Goal: Information Seeking & Learning: Learn about a topic

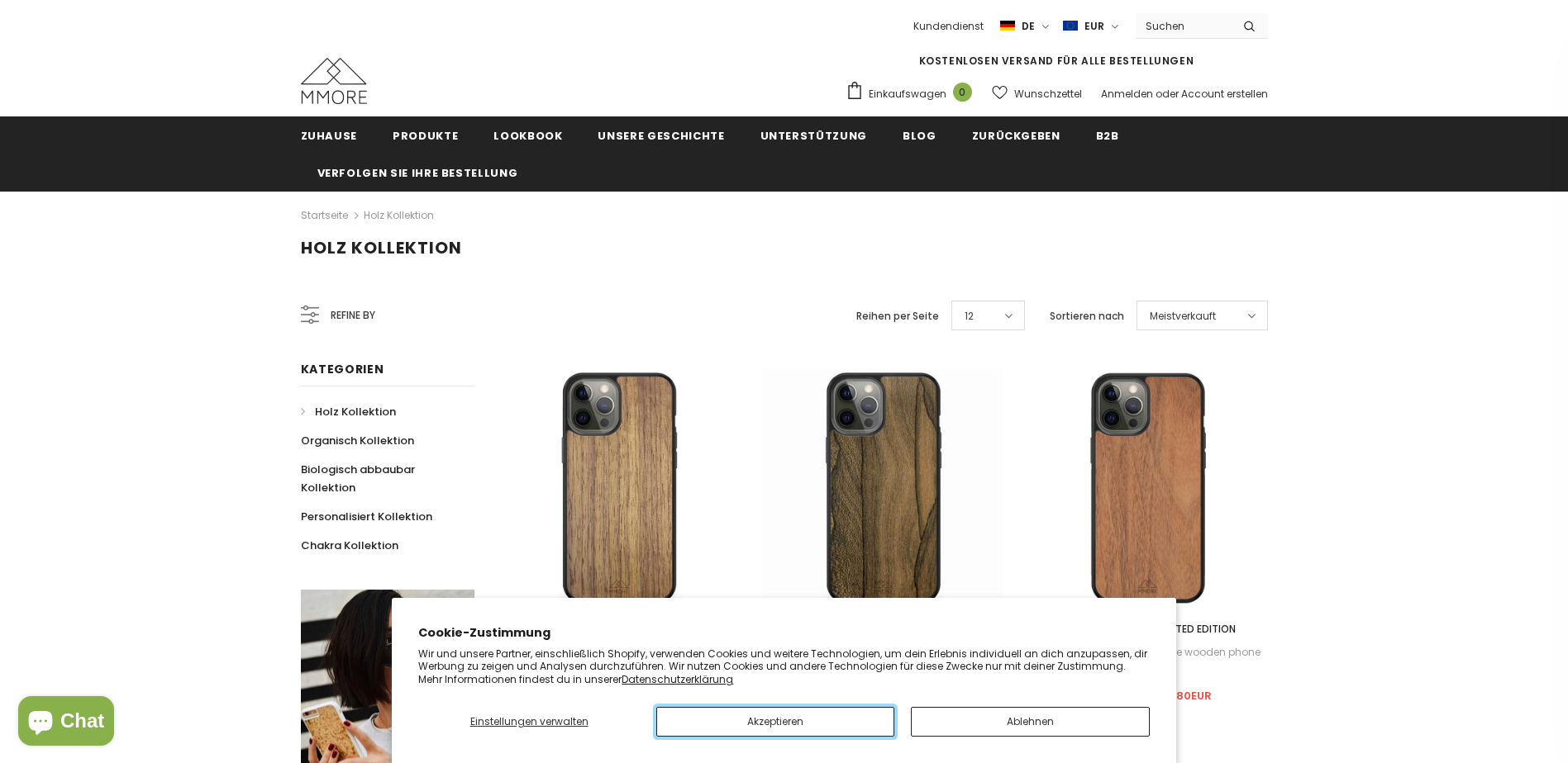
click at [779, 722] on button "Akzeptieren" at bounding box center [775, 721] width 238 height 30
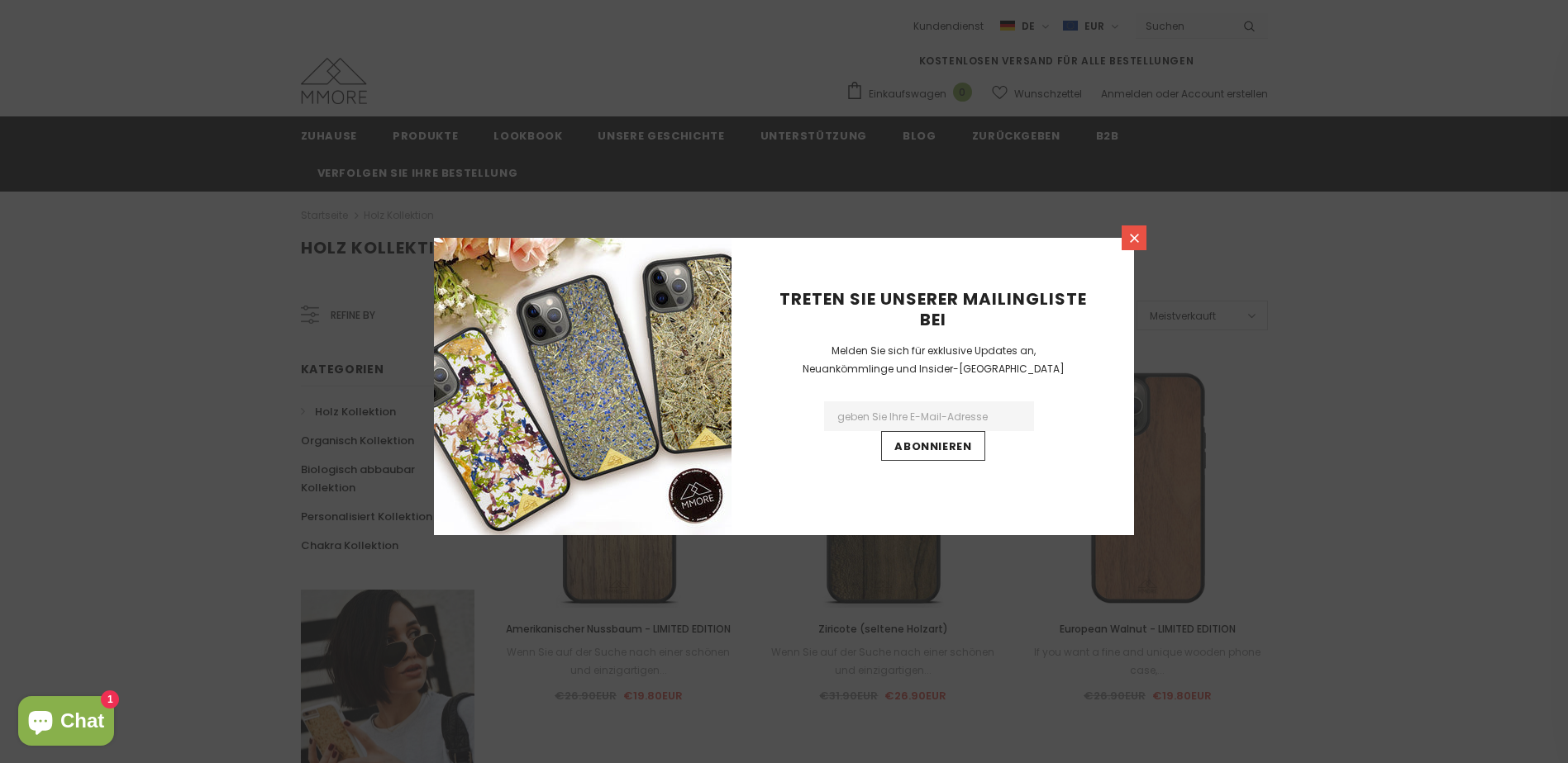
click at [1139, 239] on icon at bounding box center [1134, 238] width 15 height 15
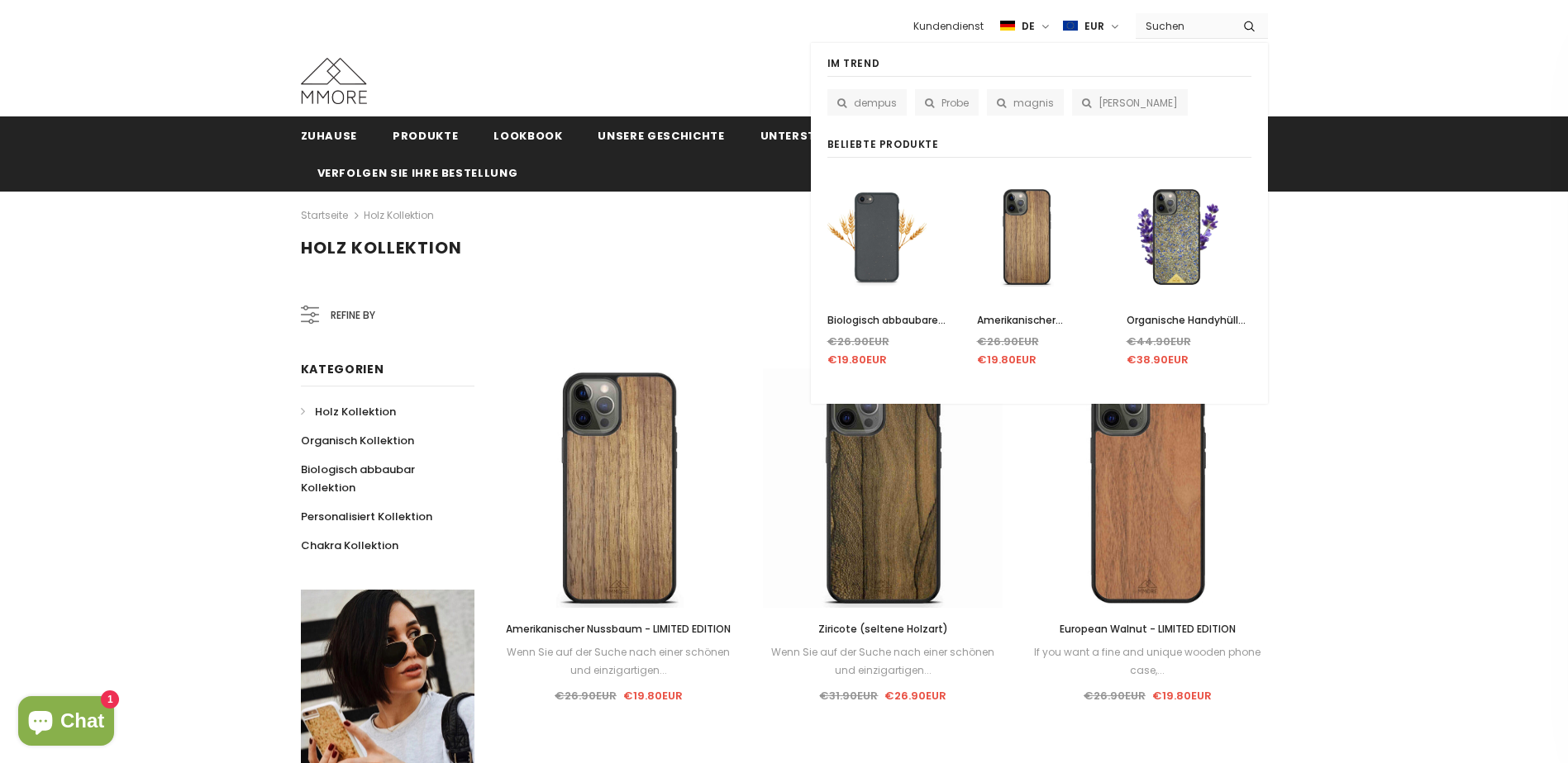
click at [1160, 27] on input "Search Site" at bounding box center [1183, 26] width 95 height 24
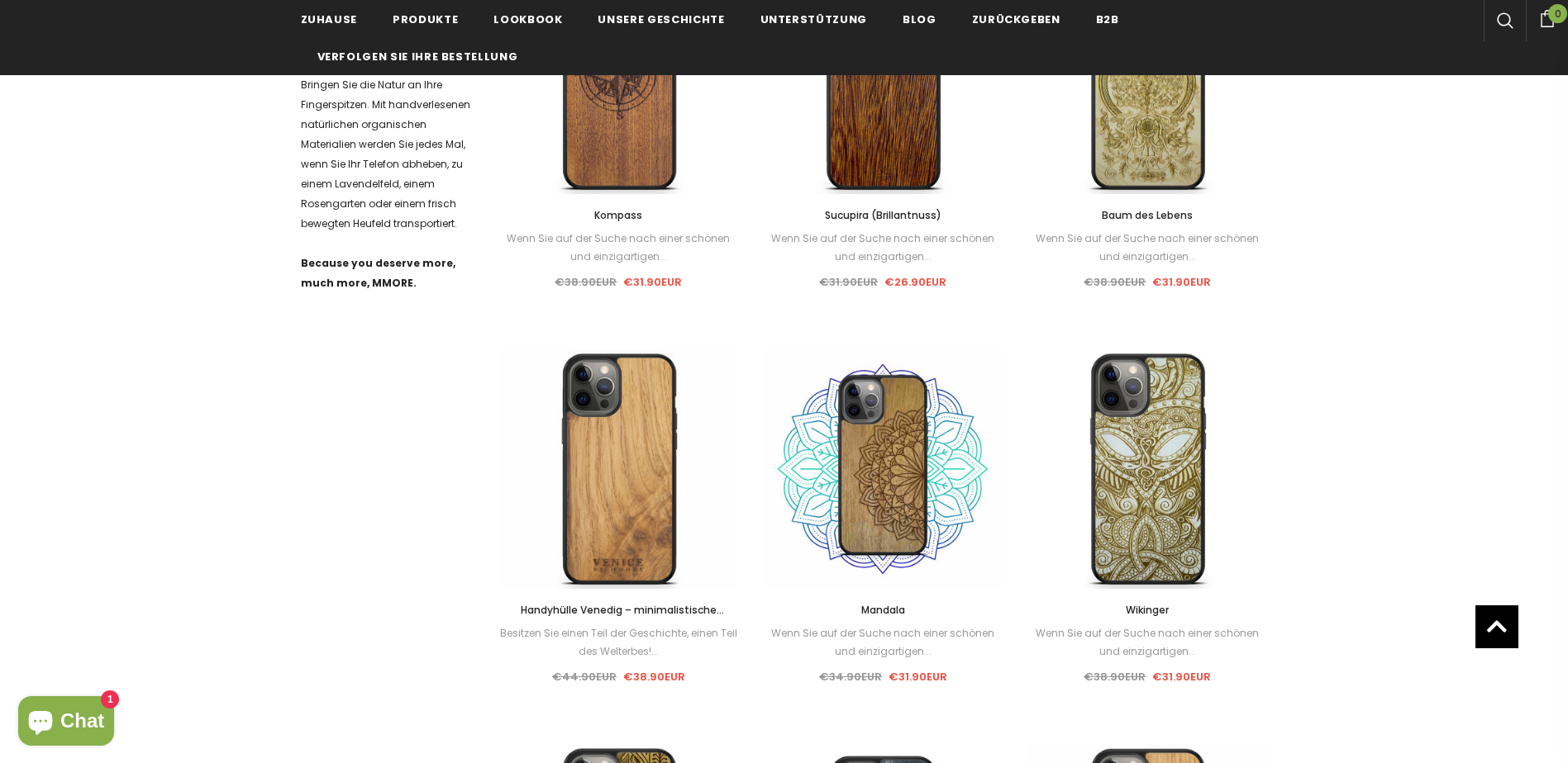
scroll to position [578, 0]
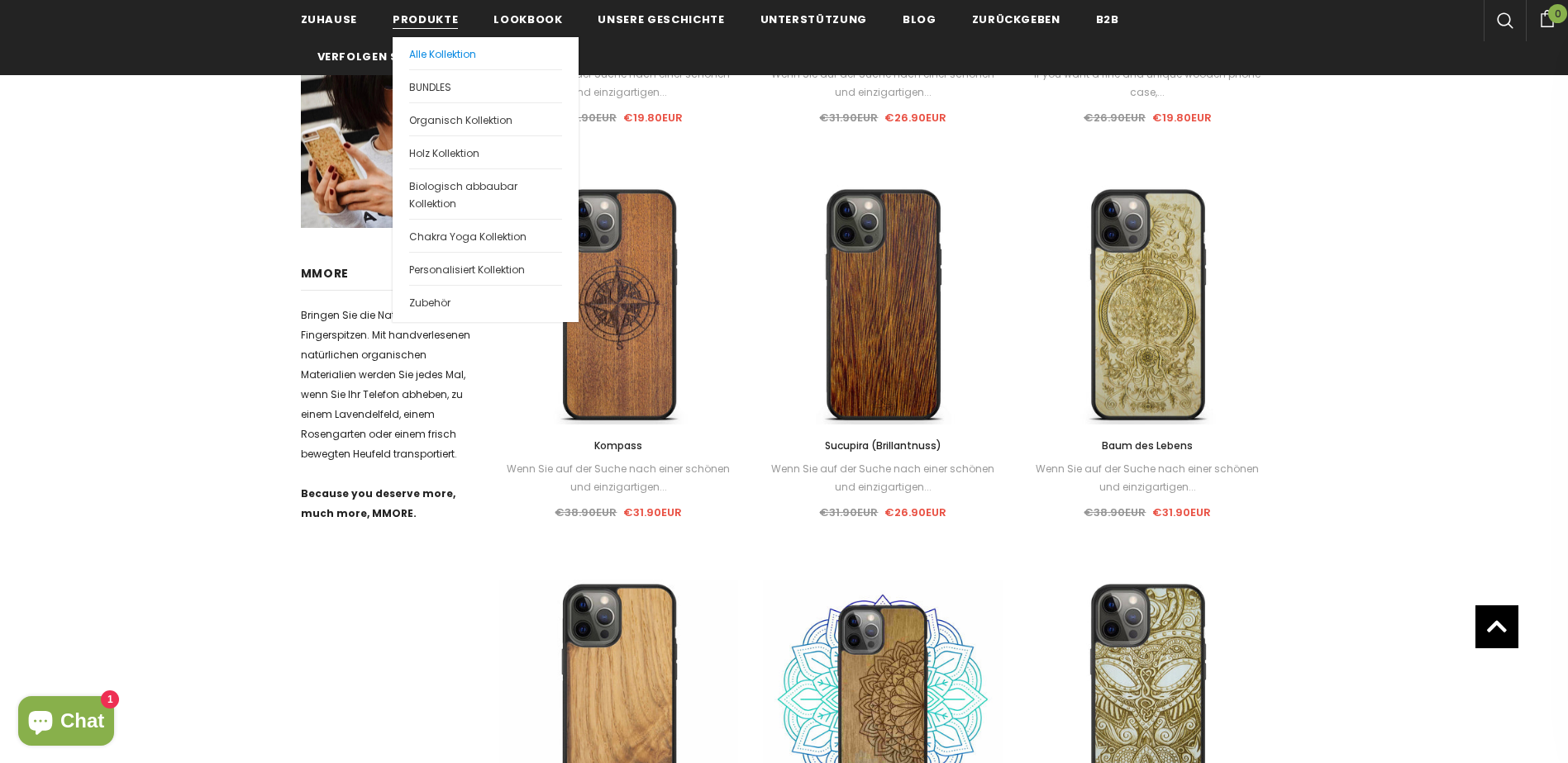
click at [437, 58] on span "Alle Kollektion" at bounding box center [442, 54] width 67 height 15
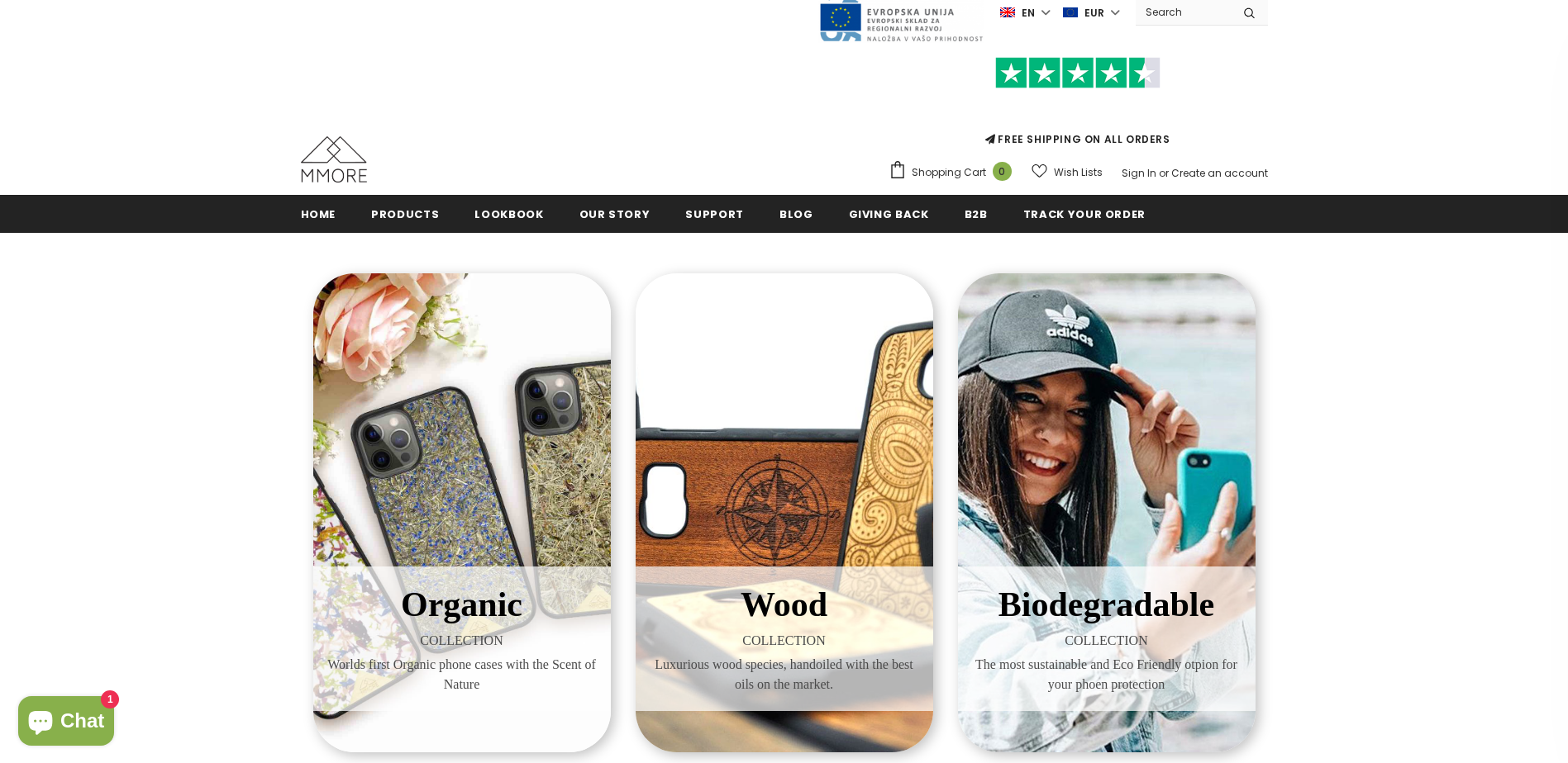
scroll to position [2, 0]
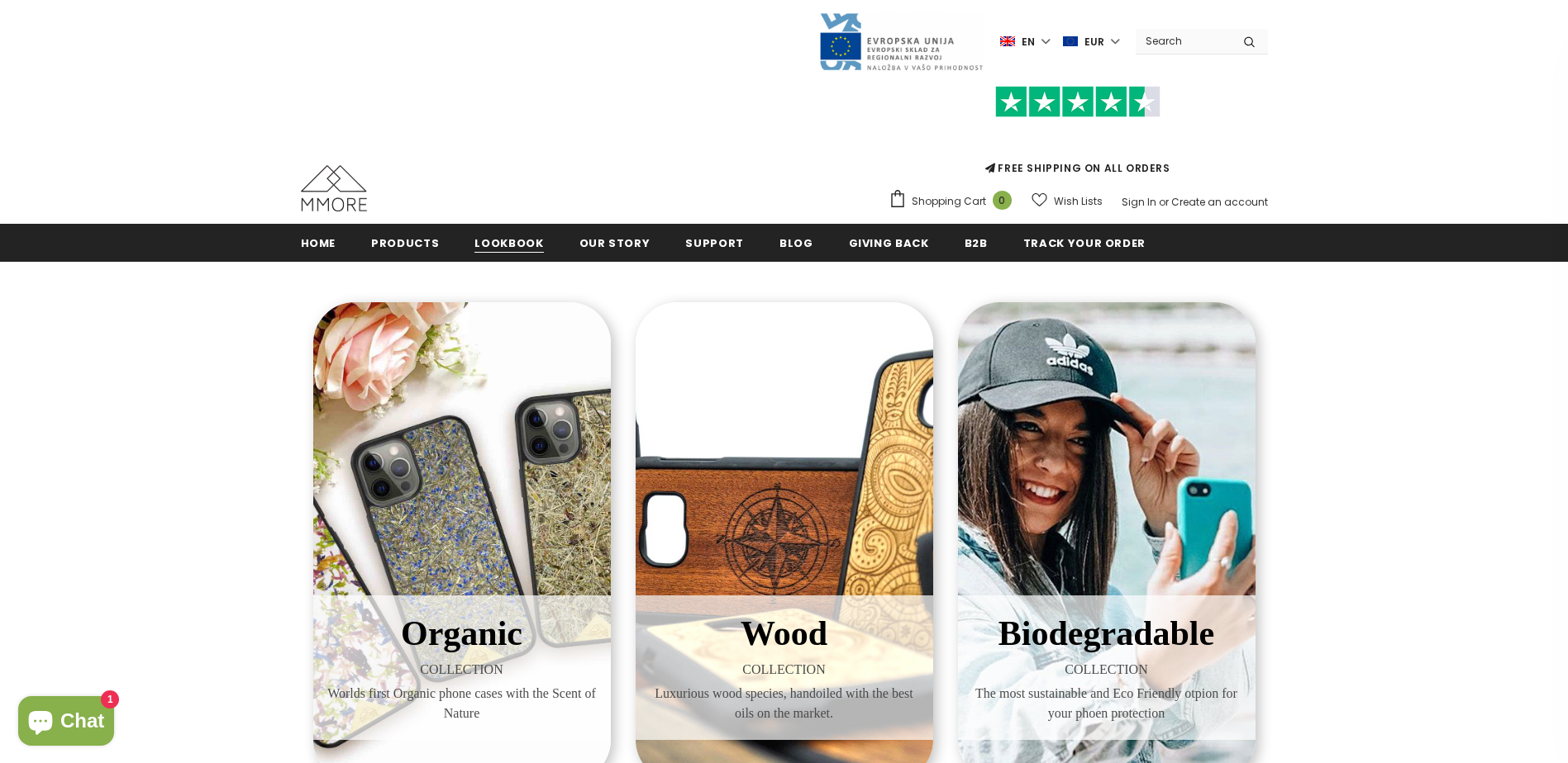
click at [499, 242] on span "Lookbook" at bounding box center [508, 243] width 69 height 15
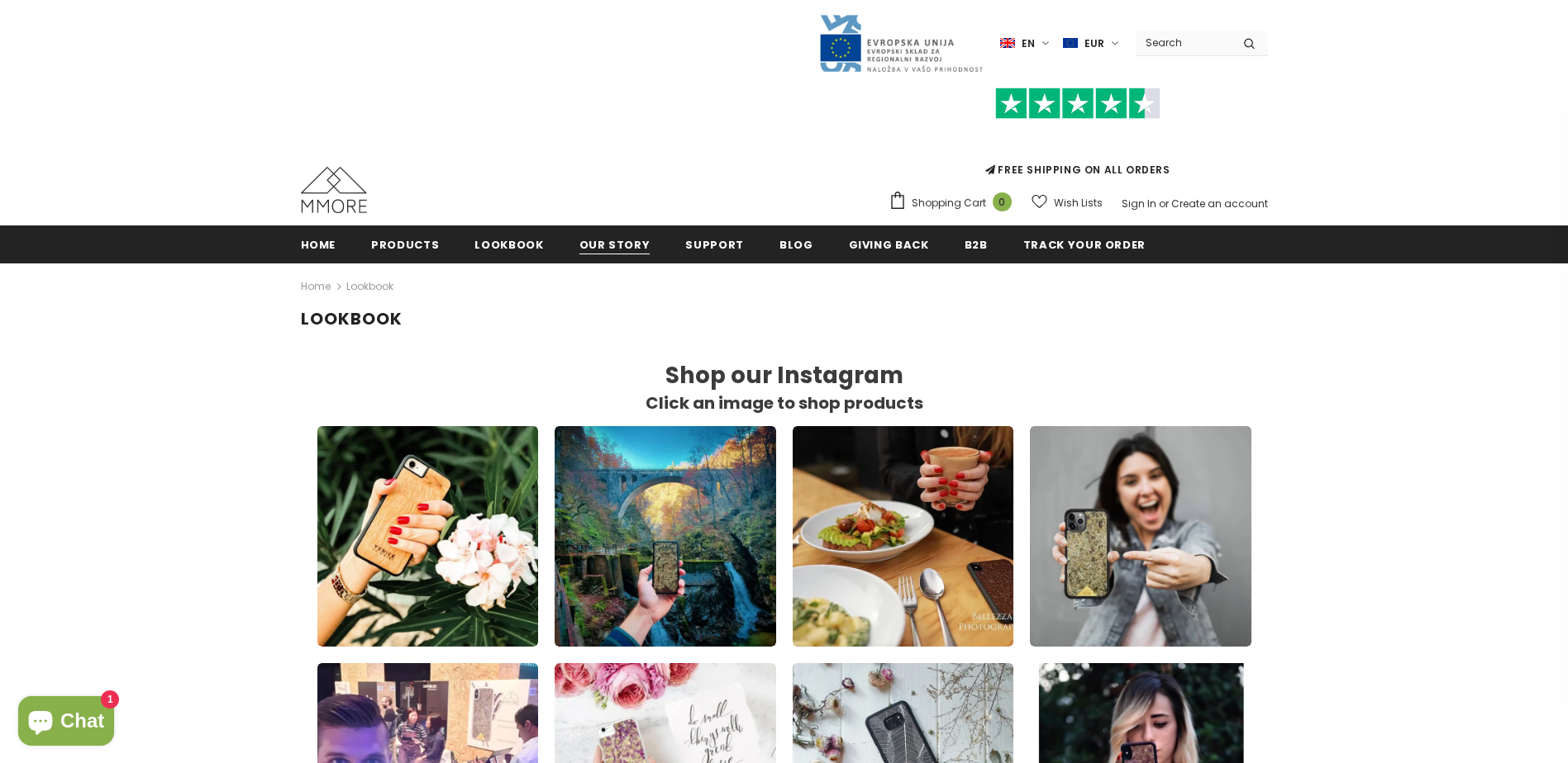
scroll to position [988, 954]
click at [583, 246] on span "Our Story" at bounding box center [614, 245] width 71 height 15
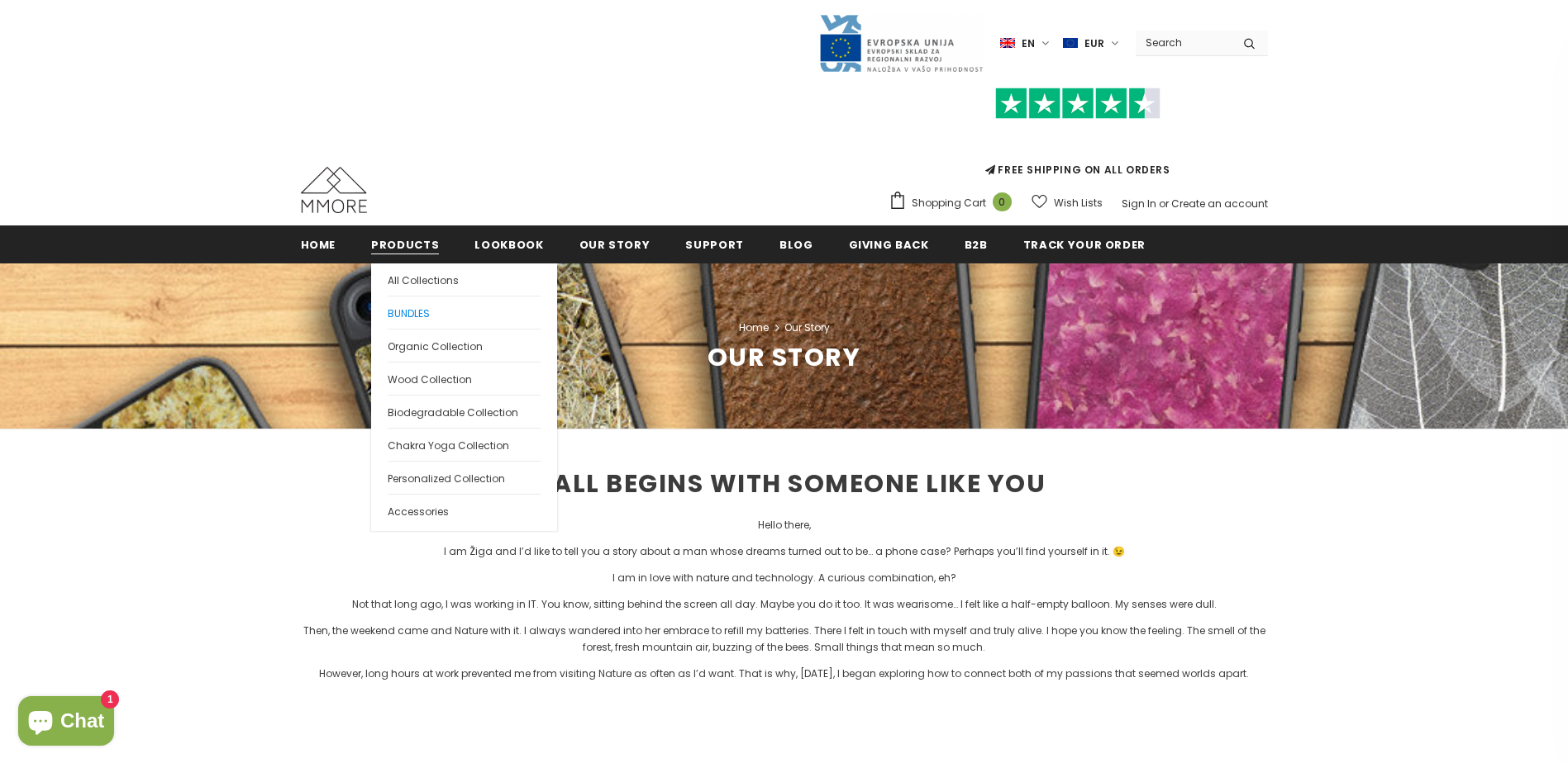
click at [402, 317] on span "BUNDLES" at bounding box center [409, 314] width 43 height 15
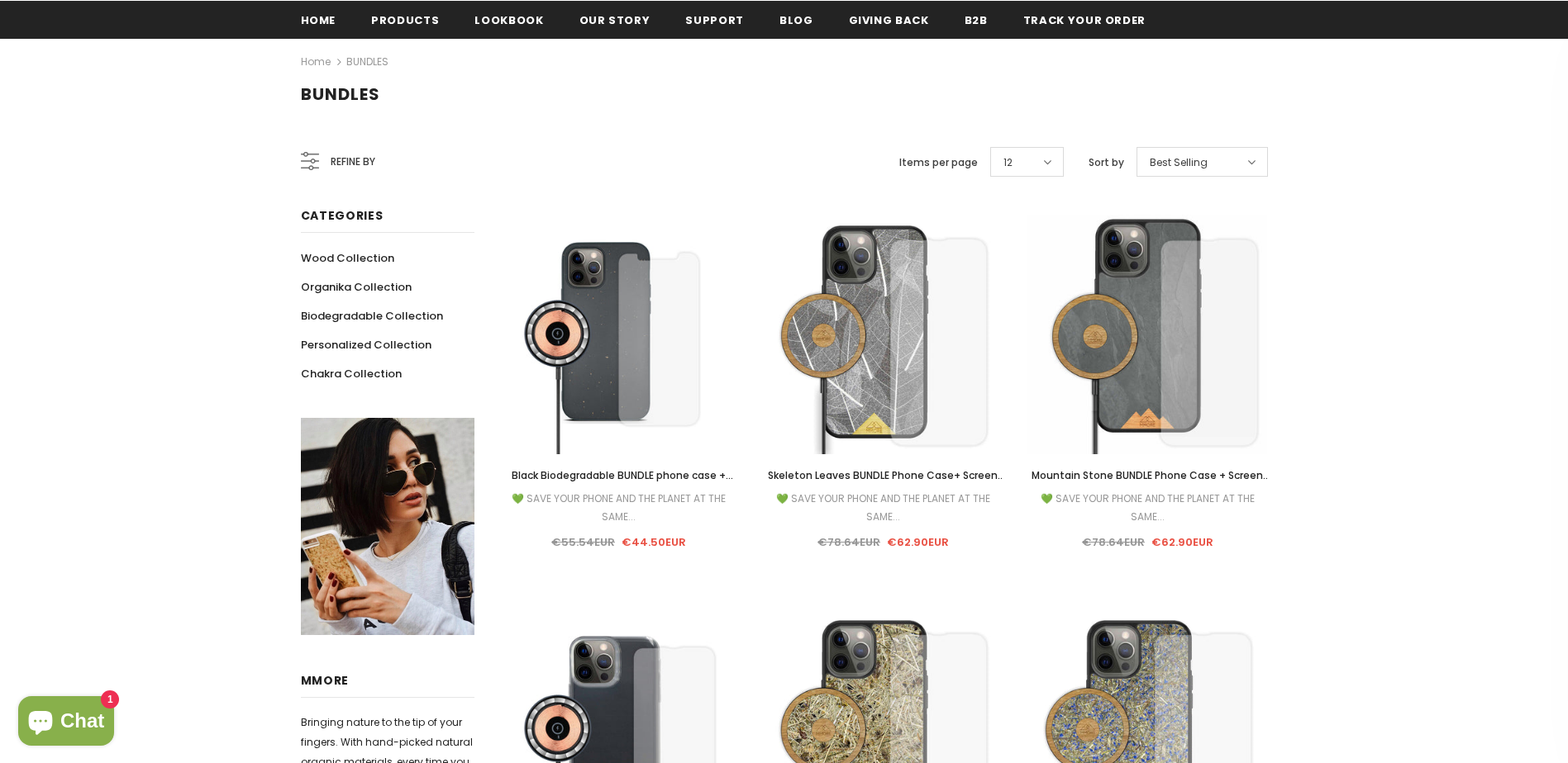
scroll to position [248, 0]
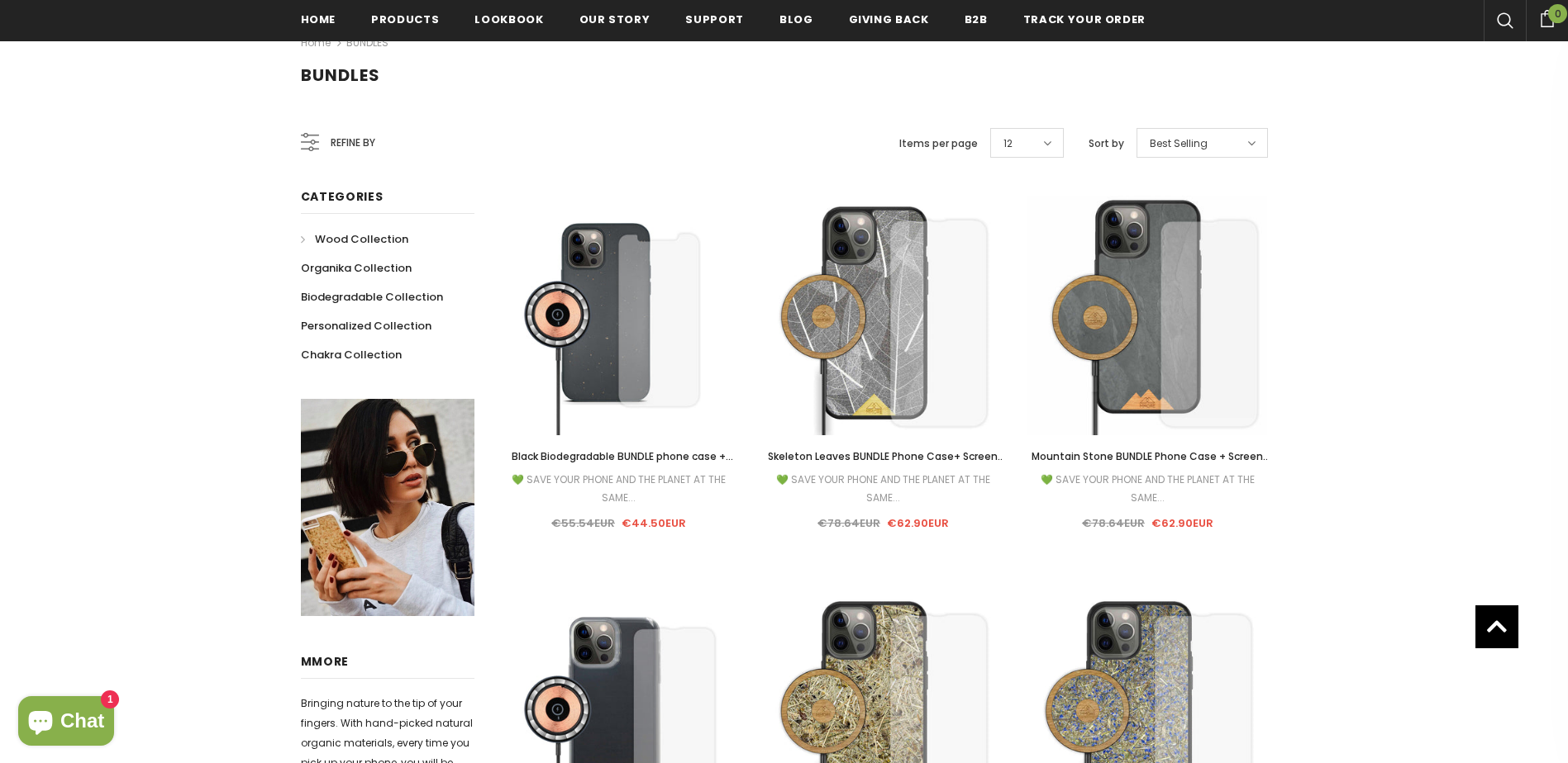
click at [364, 237] on span "Wood Collection" at bounding box center [361, 239] width 93 height 15
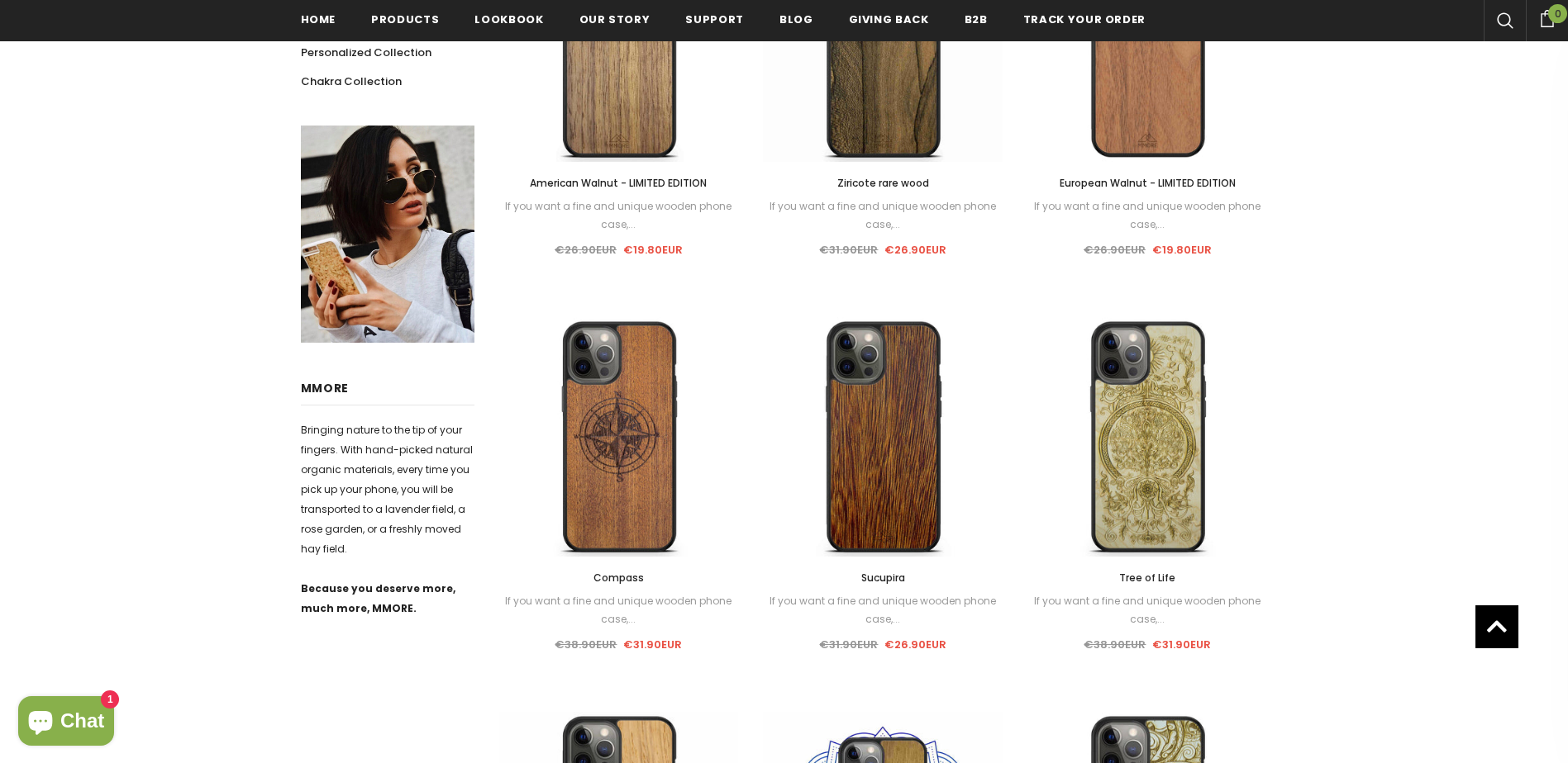
scroll to position [496, 0]
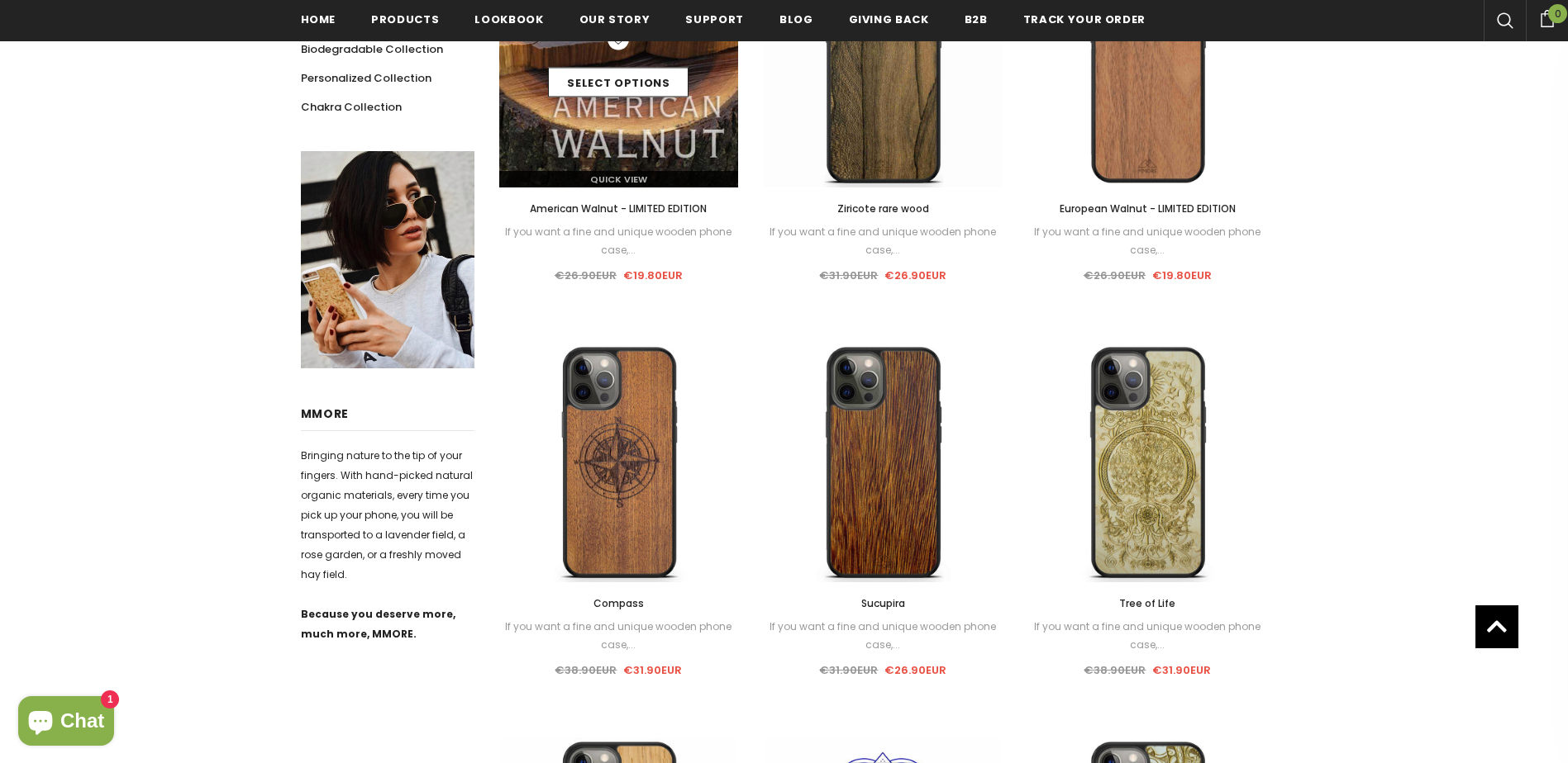
click at [590, 146] on img at bounding box center [618, 67] width 239 height 239
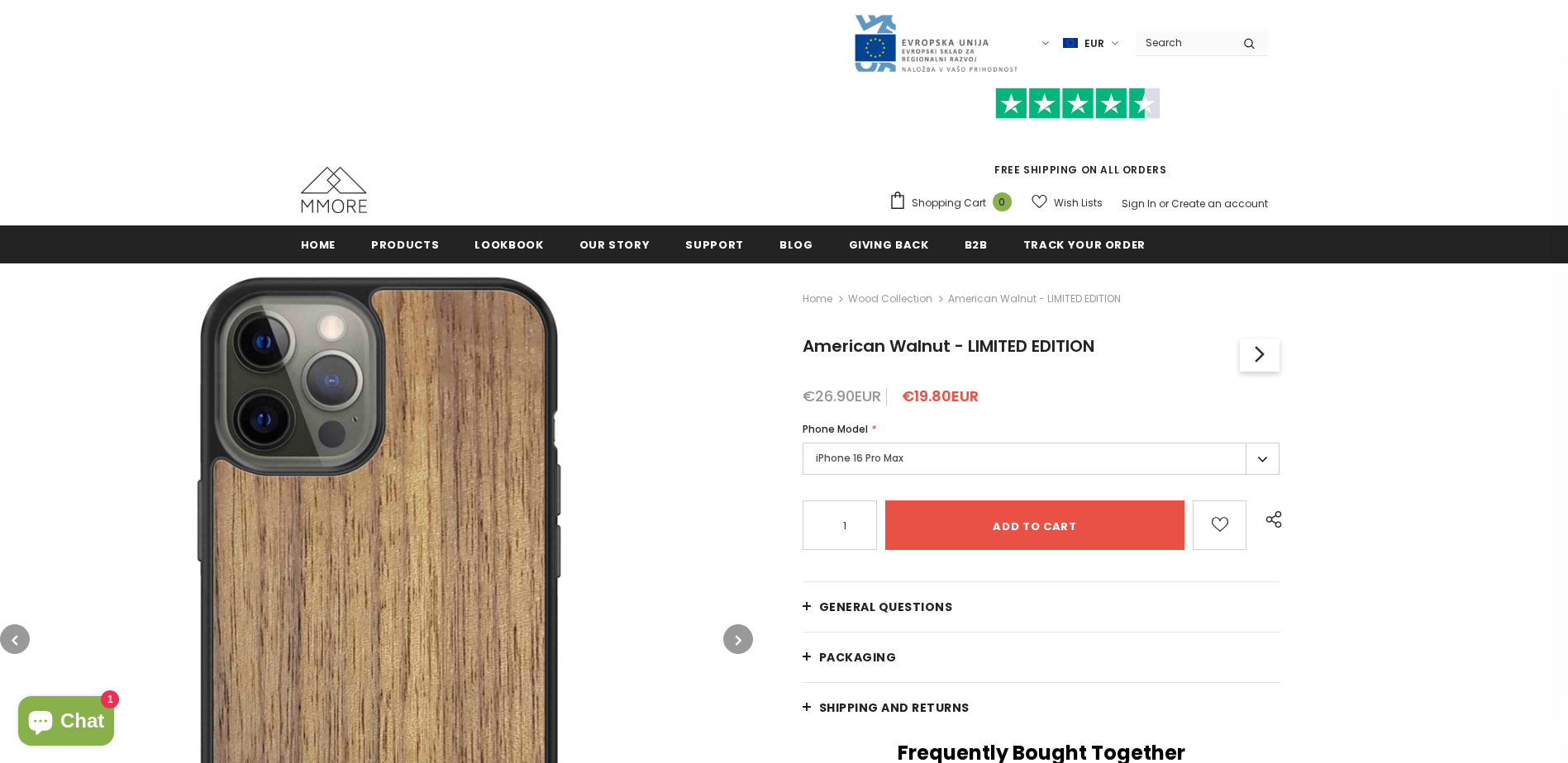
click at [1260, 463] on label "iPhone 16 Pro Max" at bounding box center [1040, 458] width 477 height 32
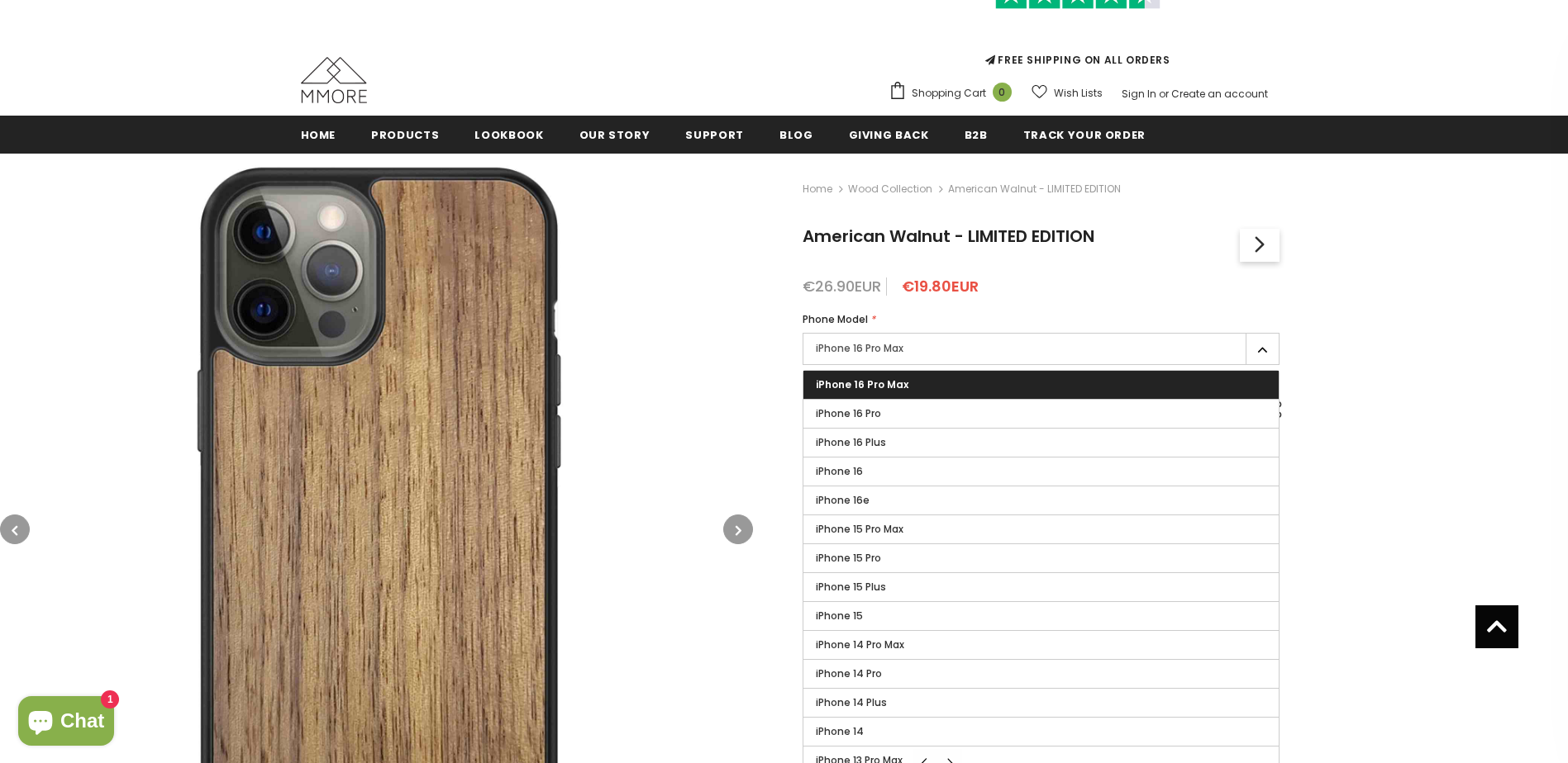
scroll to position [87, 0]
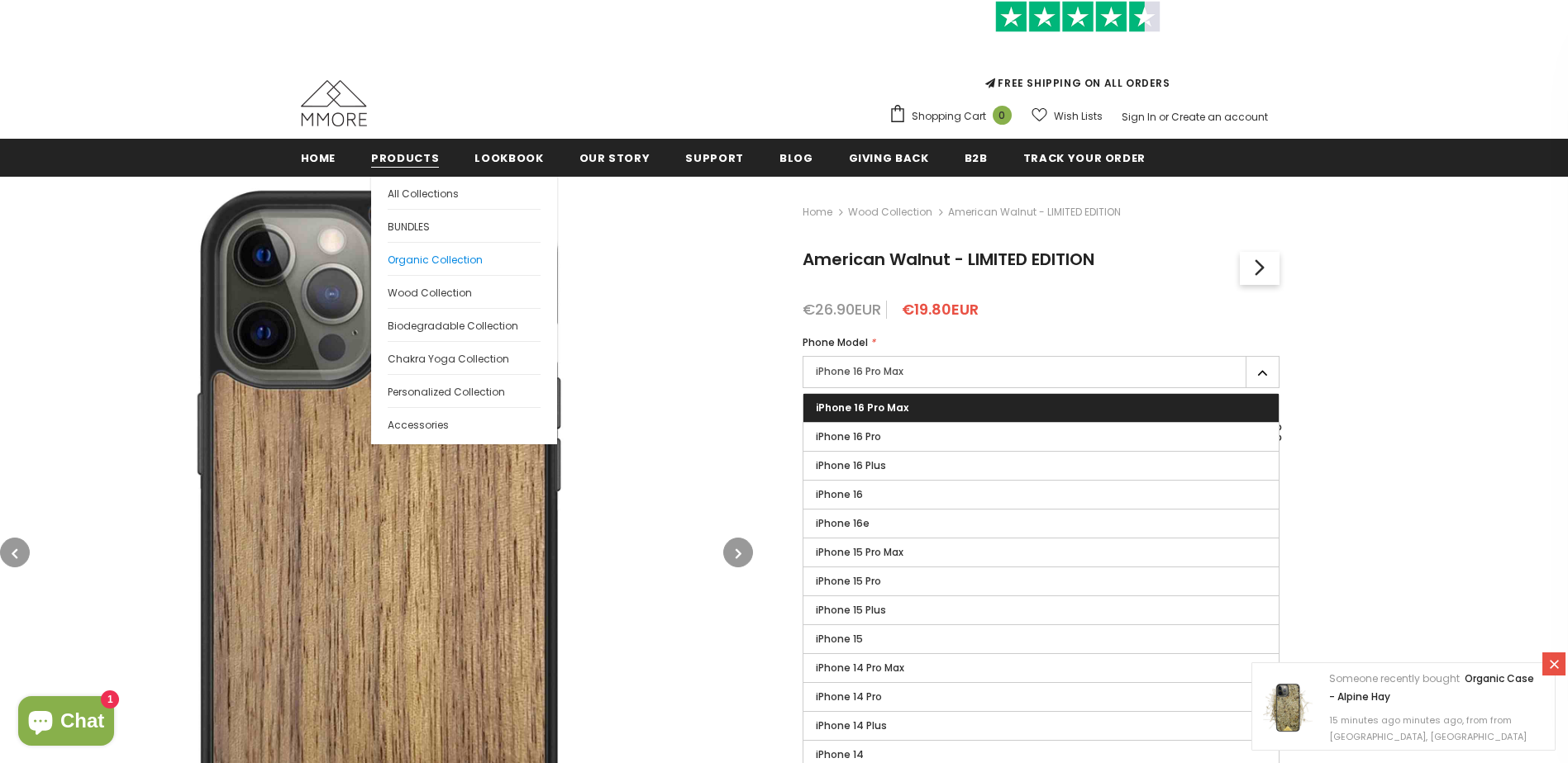
click at [462, 257] on span "Organic Collection" at bounding box center [435, 259] width 95 height 15
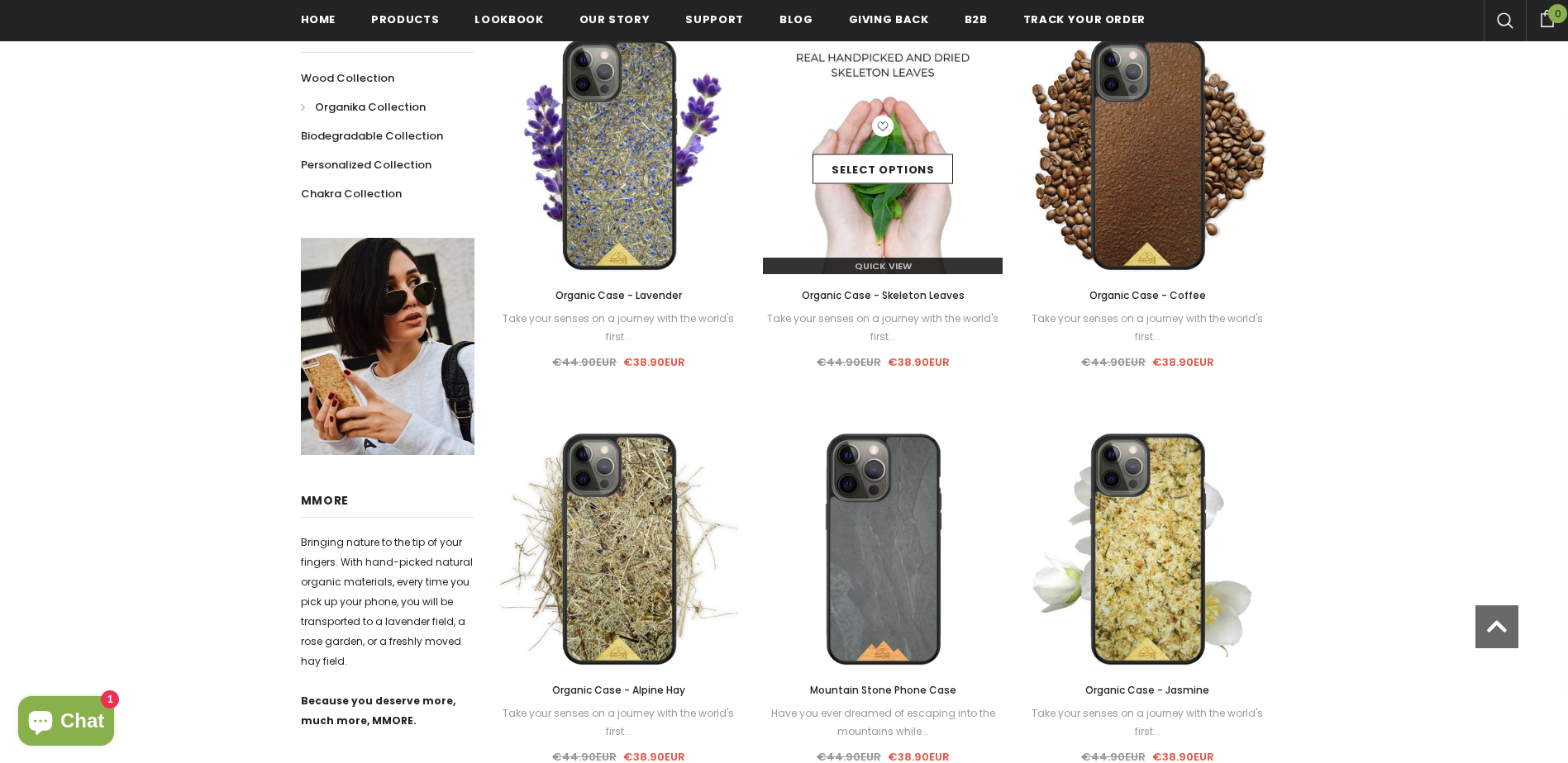
scroll to position [413, 0]
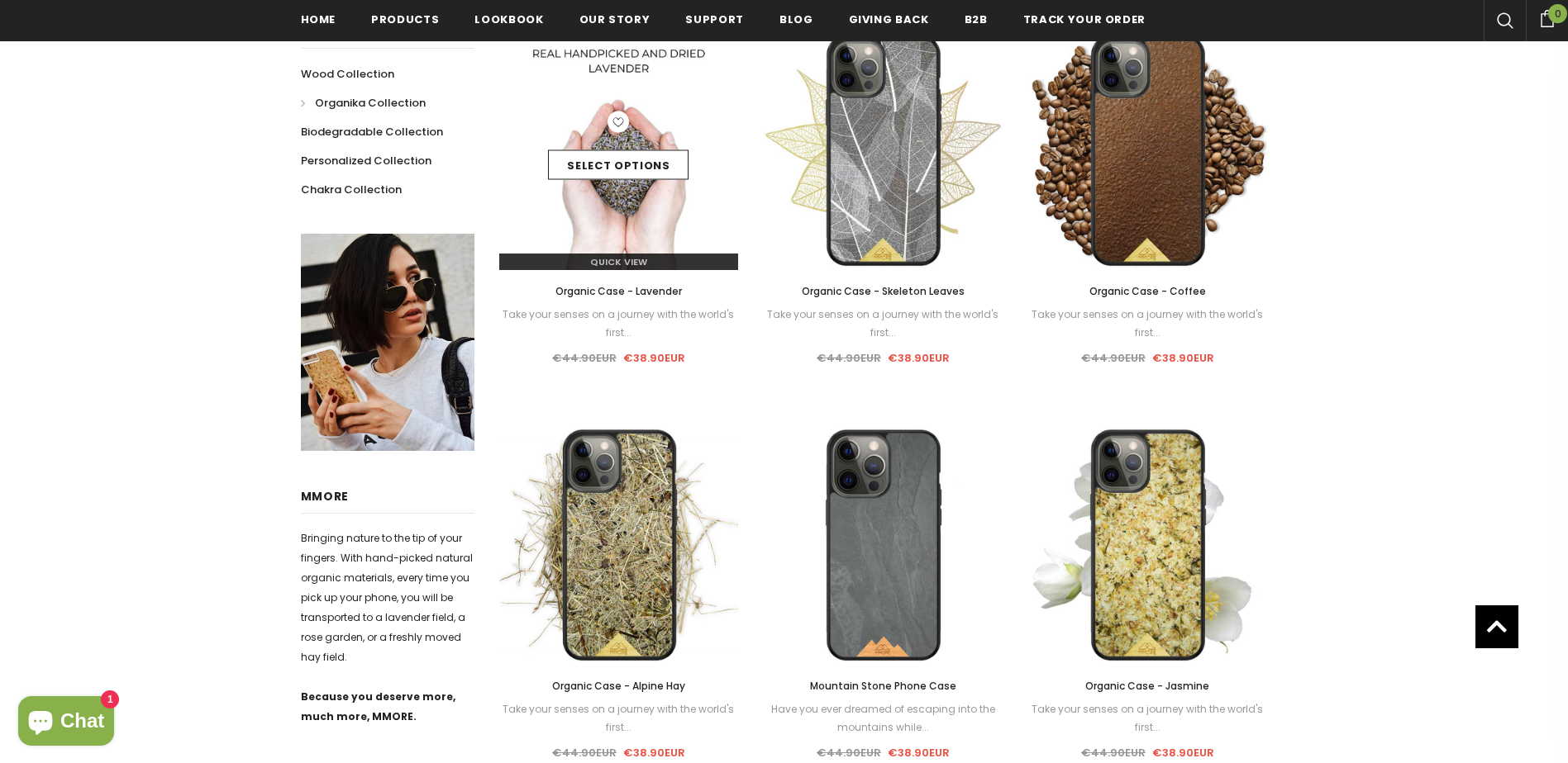
click at [633, 198] on img at bounding box center [618, 150] width 239 height 239
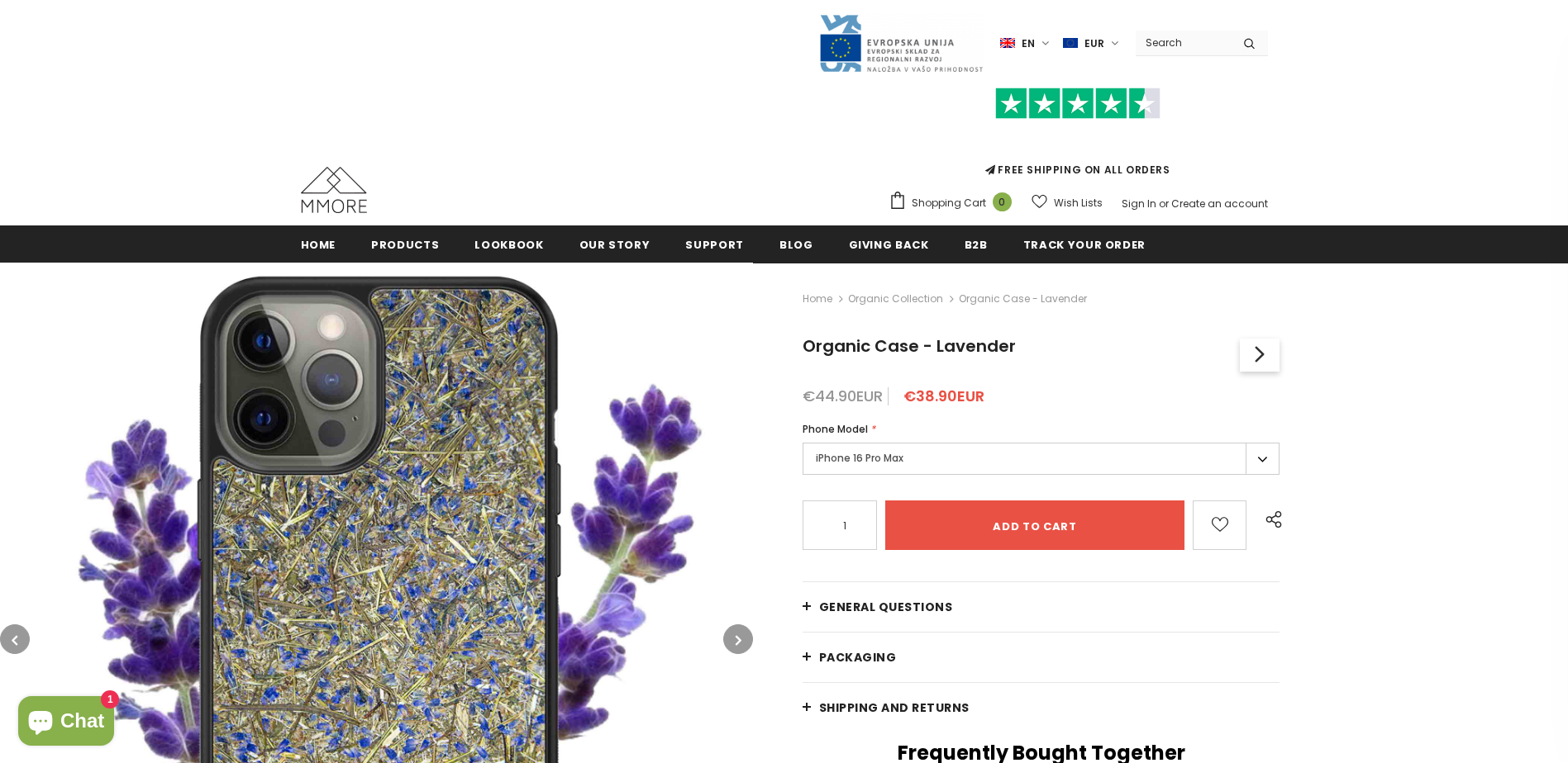
click at [1264, 458] on label "iPhone 16 Pro Max" at bounding box center [1040, 458] width 477 height 32
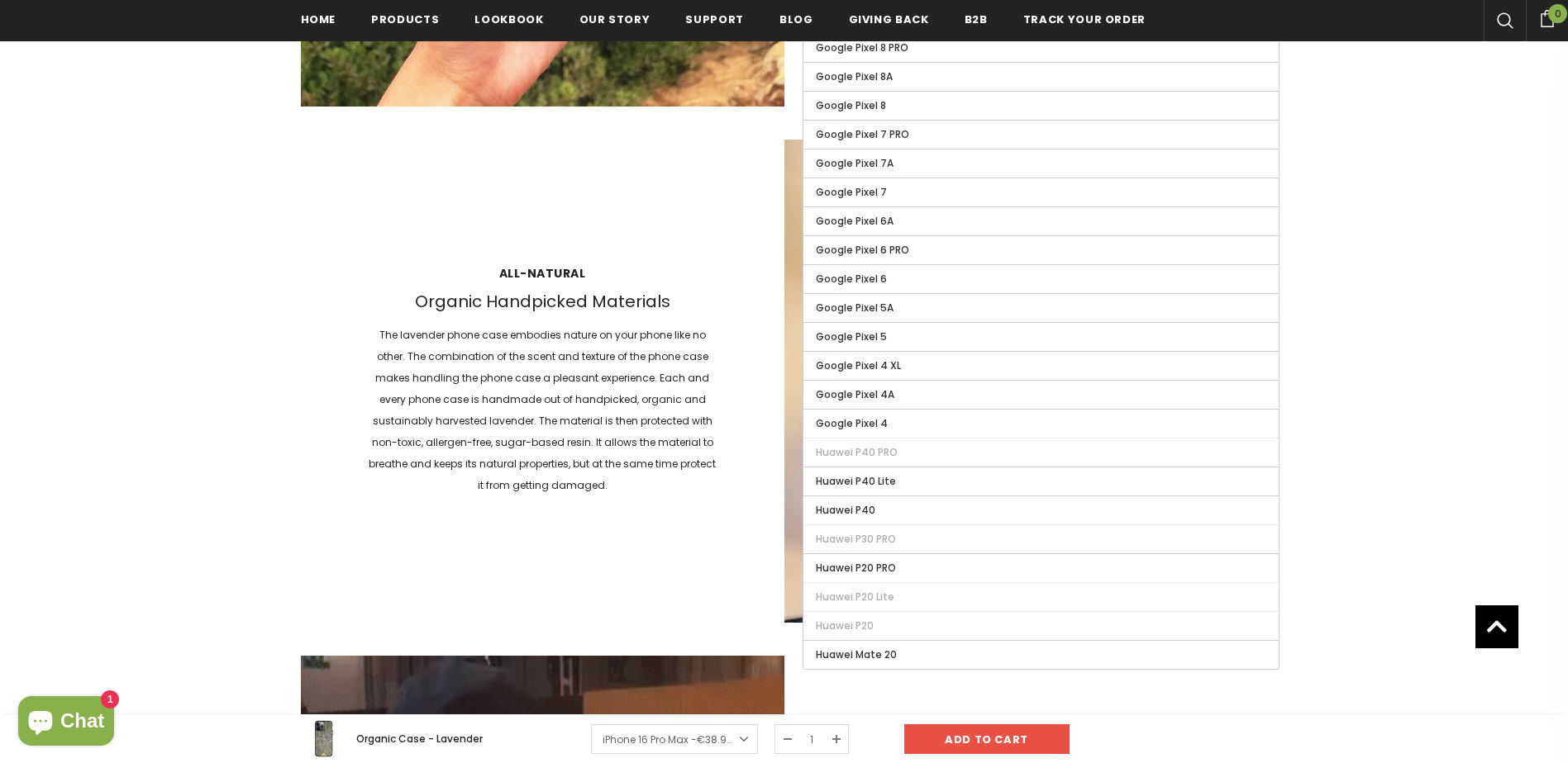
scroll to position [2235, 0]
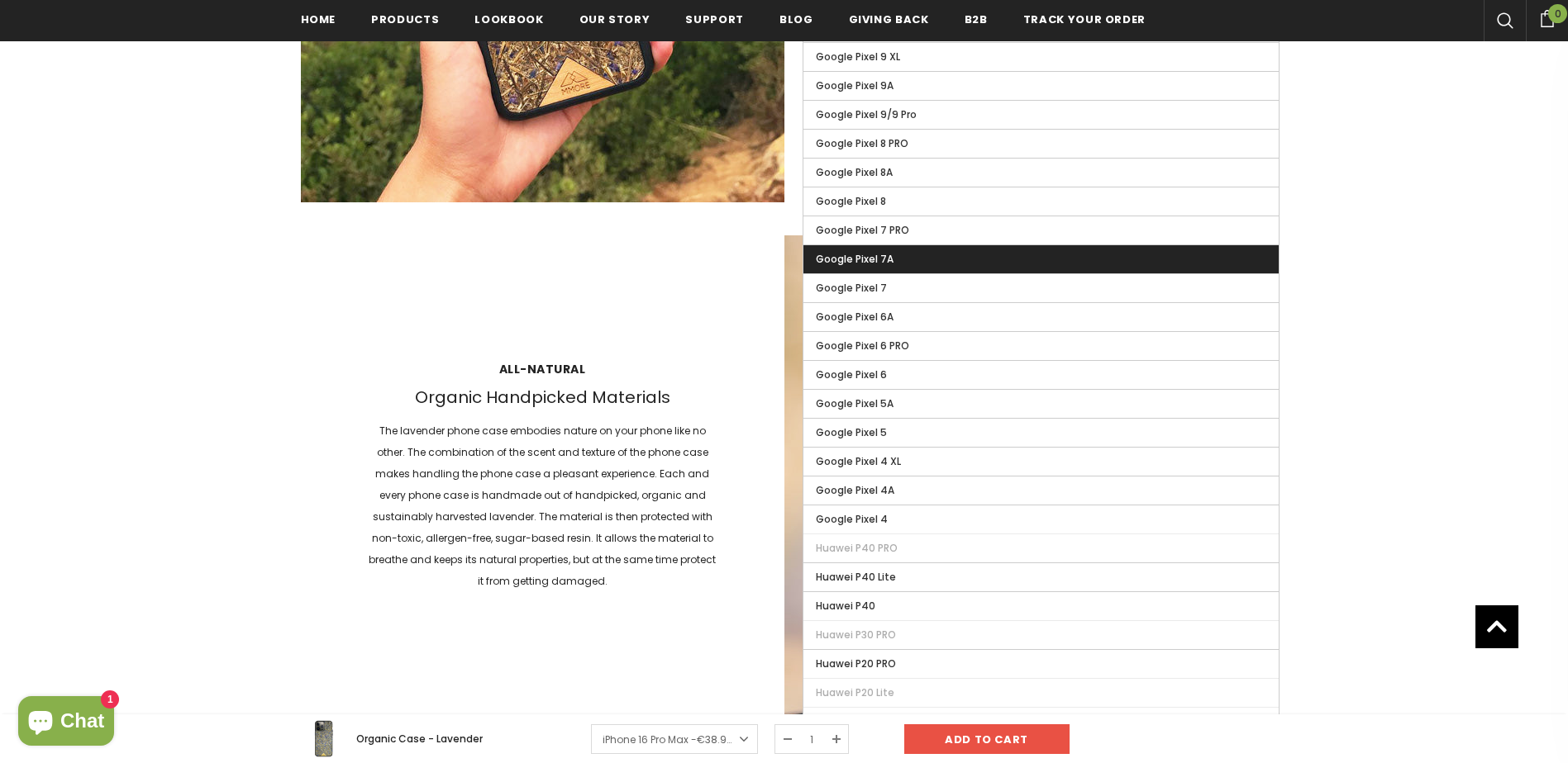
click at [960, 259] on label "Google Pixel 7A" at bounding box center [1040, 259] width 476 height 28
click at [0, 0] on input "Google Pixel 7A" at bounding box center [0, 0] width 0 height 0
click at [960, 259] on label "Google Pixel 7A" at bounding box center [1040, 259] width 476 height 28
click at [0, 0] on input "Google Pixel 7A" at bounding box center [0, 0] width 0 height 0
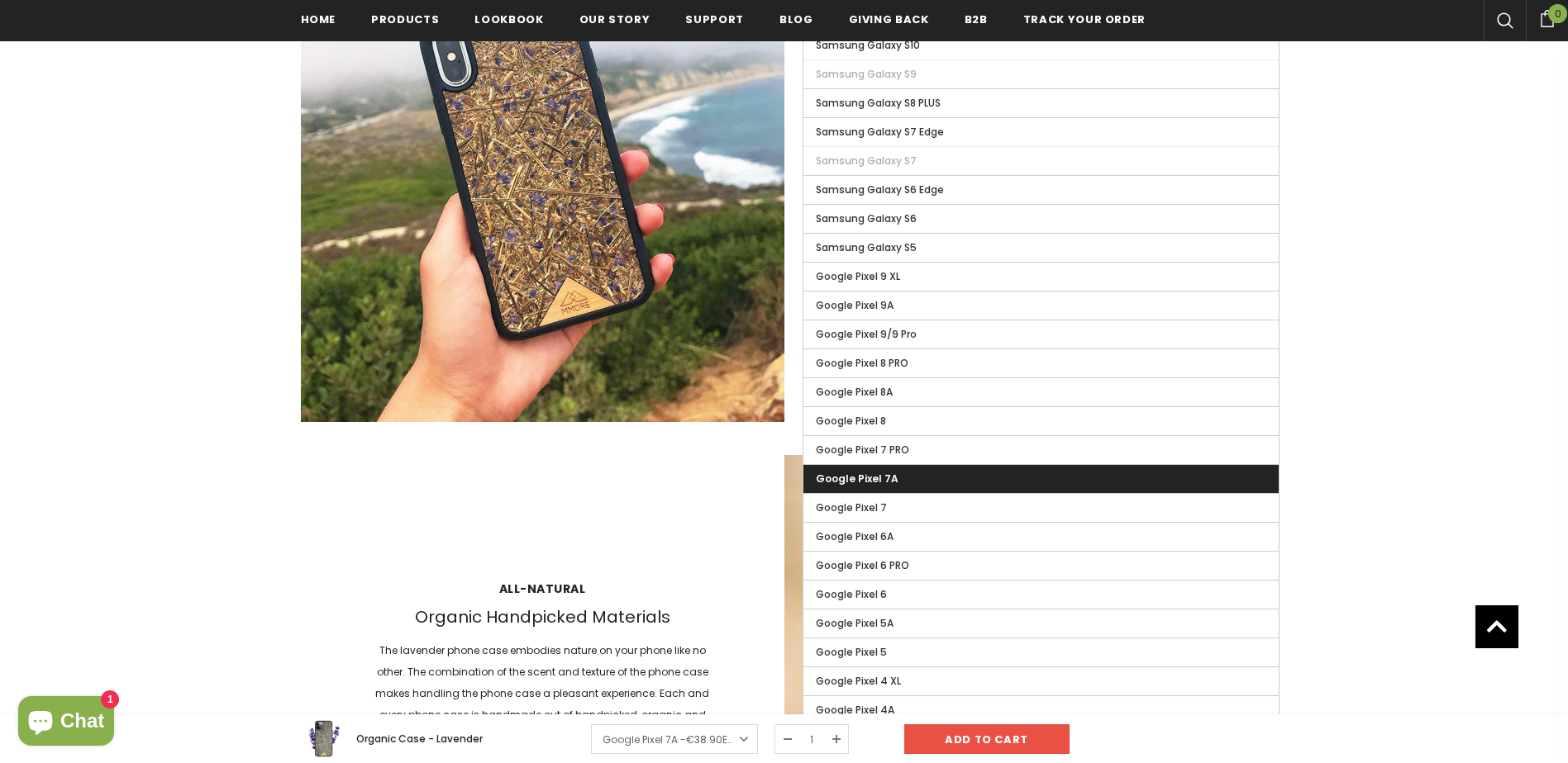
scroll to position [1987, 0]
